Goal: Task Accomplishment & Management: Manage account settings

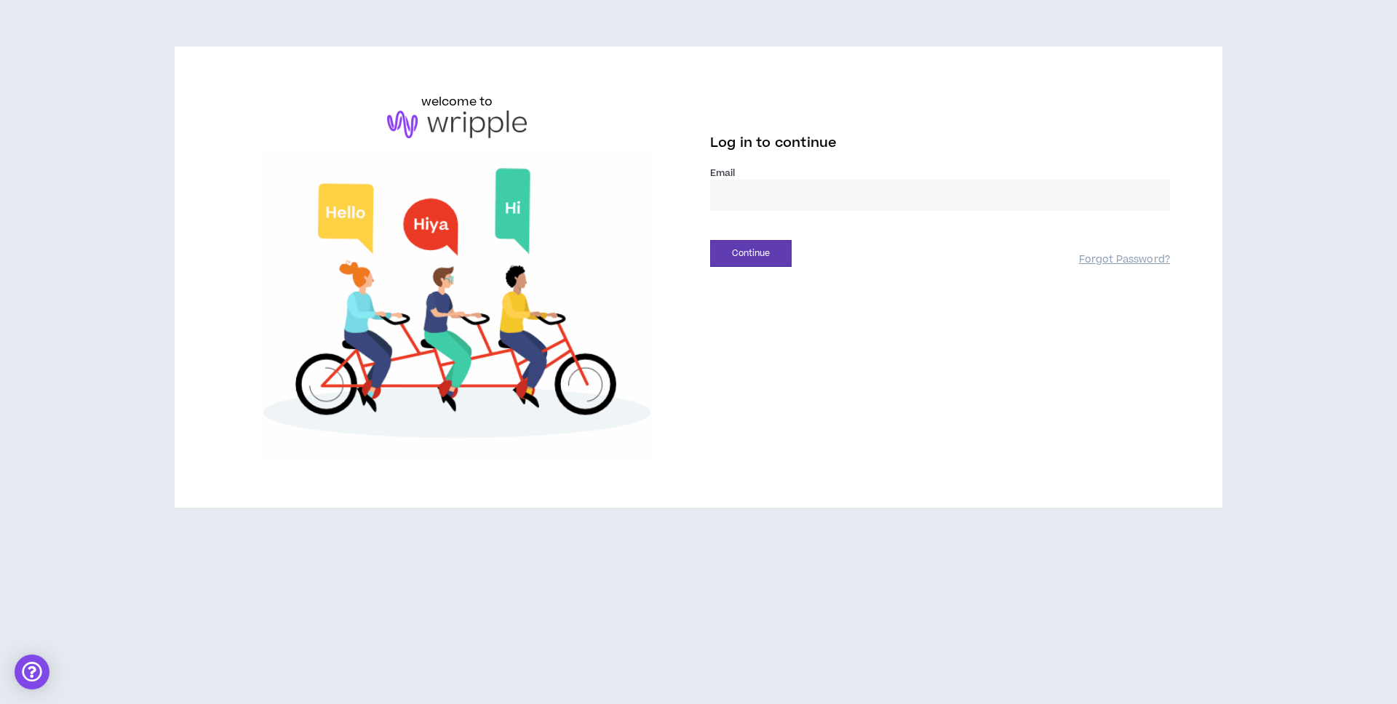
click at [799, 198] on input "email" at bounding box center [940, 195] width 460 height 31
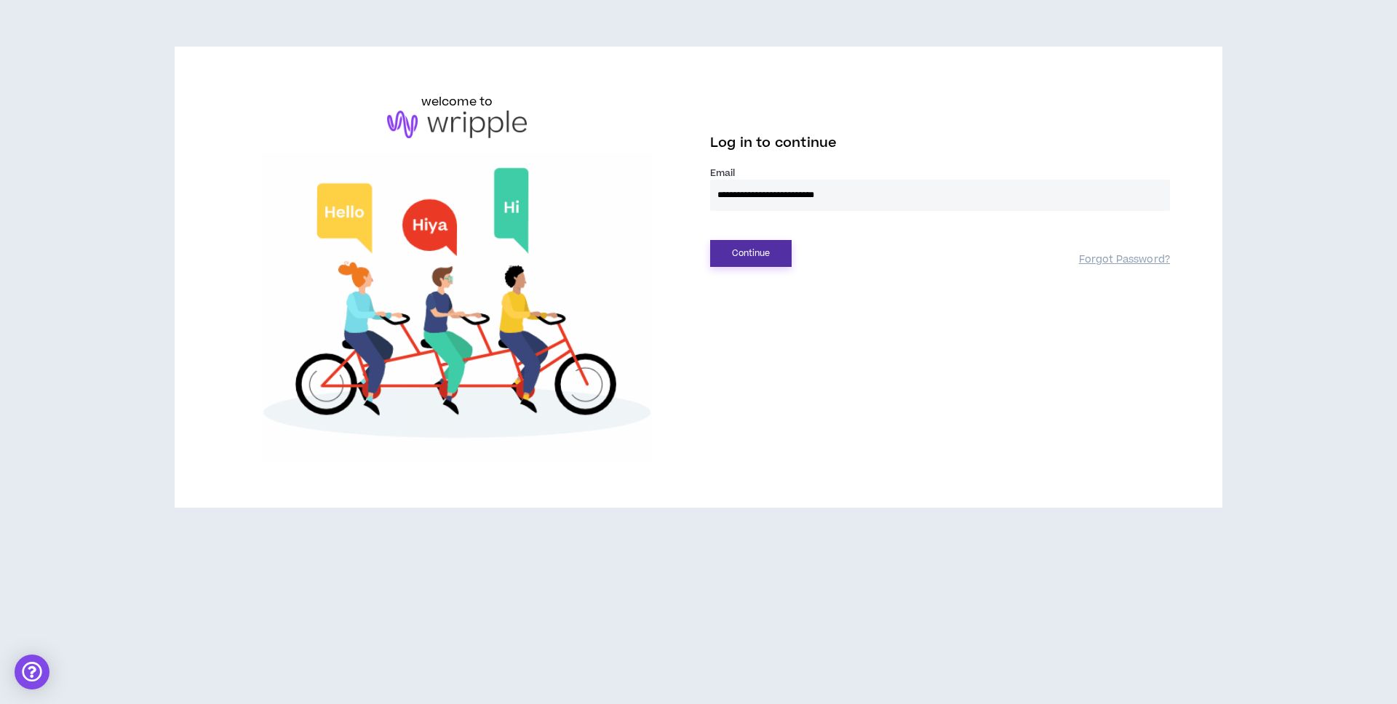
type input "**********"
click at [737, 257] on button "Continue" at bounding box center [750, 253] width 81 height 27
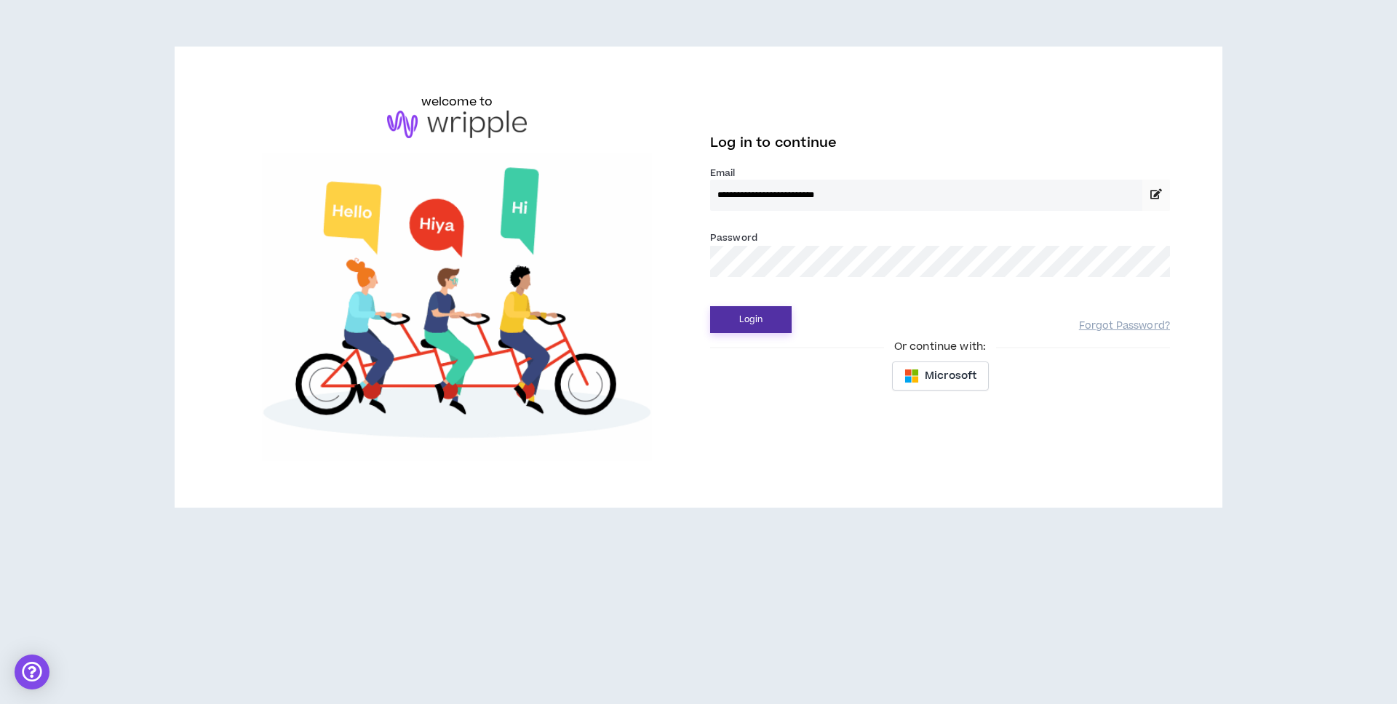
click at [741, 309] on button "Login" at bounding box center [750, 319] width 81 height 27
